Goal: Check status: Check status

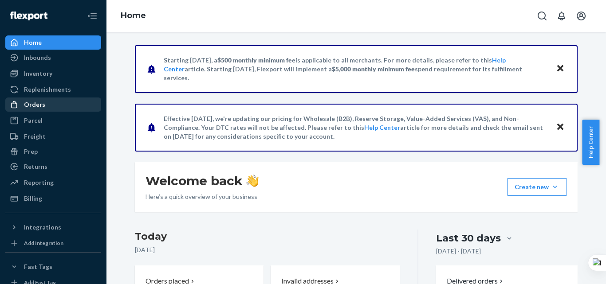
click at [63, 108] on div "Orders" at bounding box center [53, 104] width 94 height 12
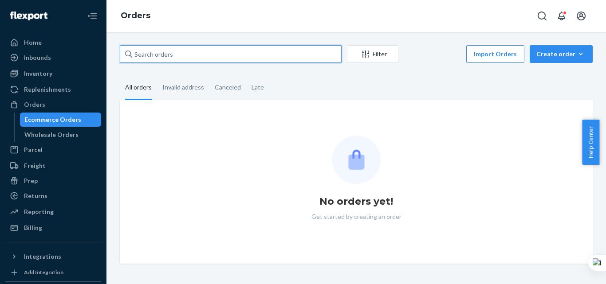
click at [172, 59] on input "text" at bounding box center [231, 54] width 222 height 18
paste input "112-8701019-7244247"
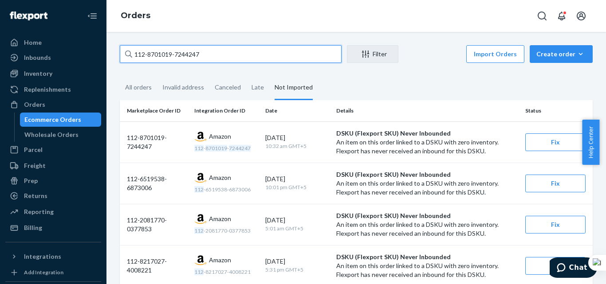
type input "112-8701019-7244247"
